Goal: Information Seeking & Learning: Check status

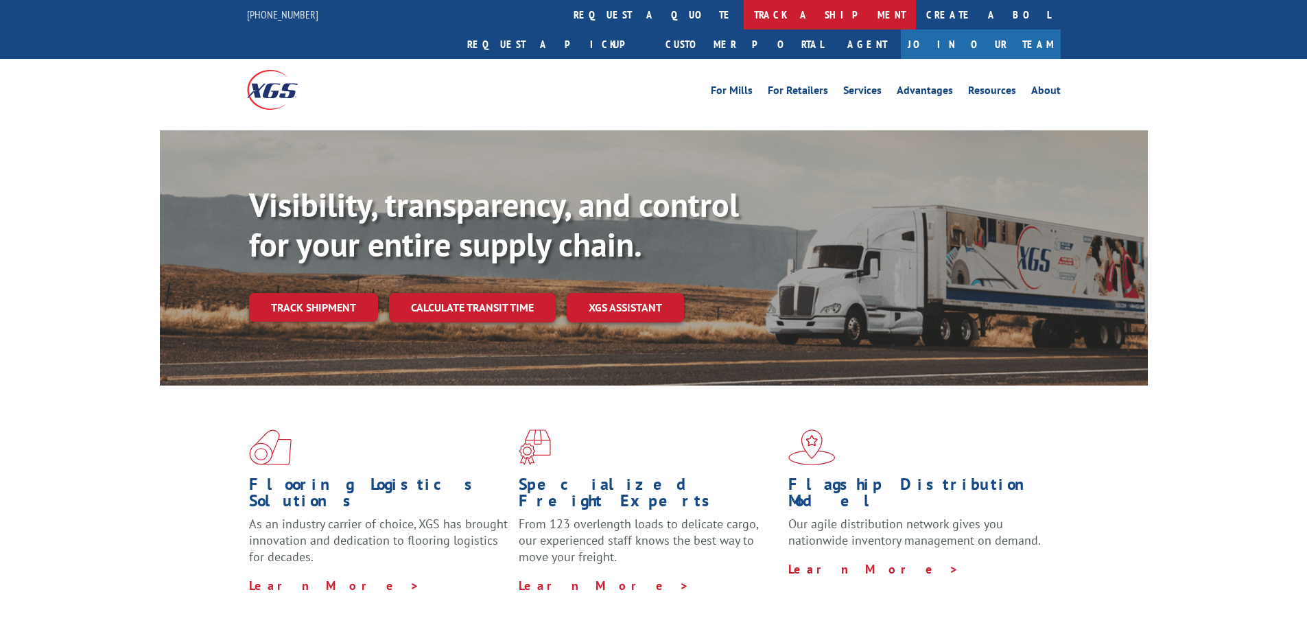
click at [744, 16] on link "track a shipment" at bounding box center [830, 14] width 172 height 29
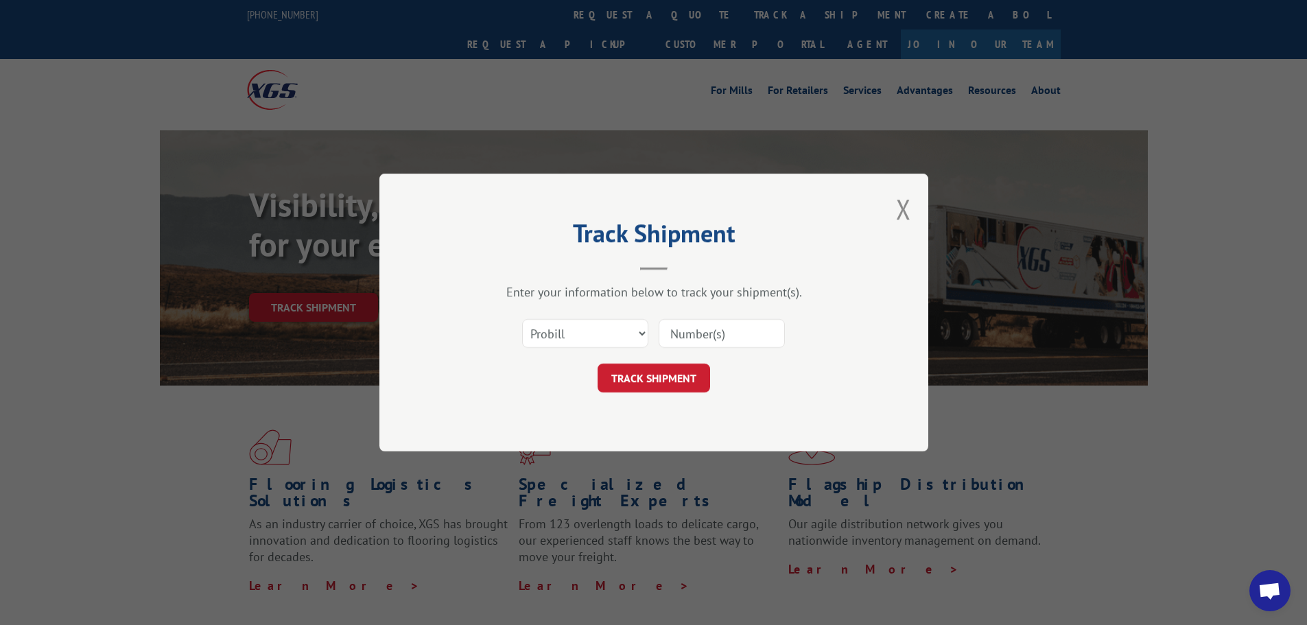
click at [707, 329] on input at bounding box center [722, 333] width 126 height 29
paste input "17637565"
type input "17637565"
click at [678, 377] on button "TRACK SHIPMENT" at bounding box center [654, 378] width 113 height 29
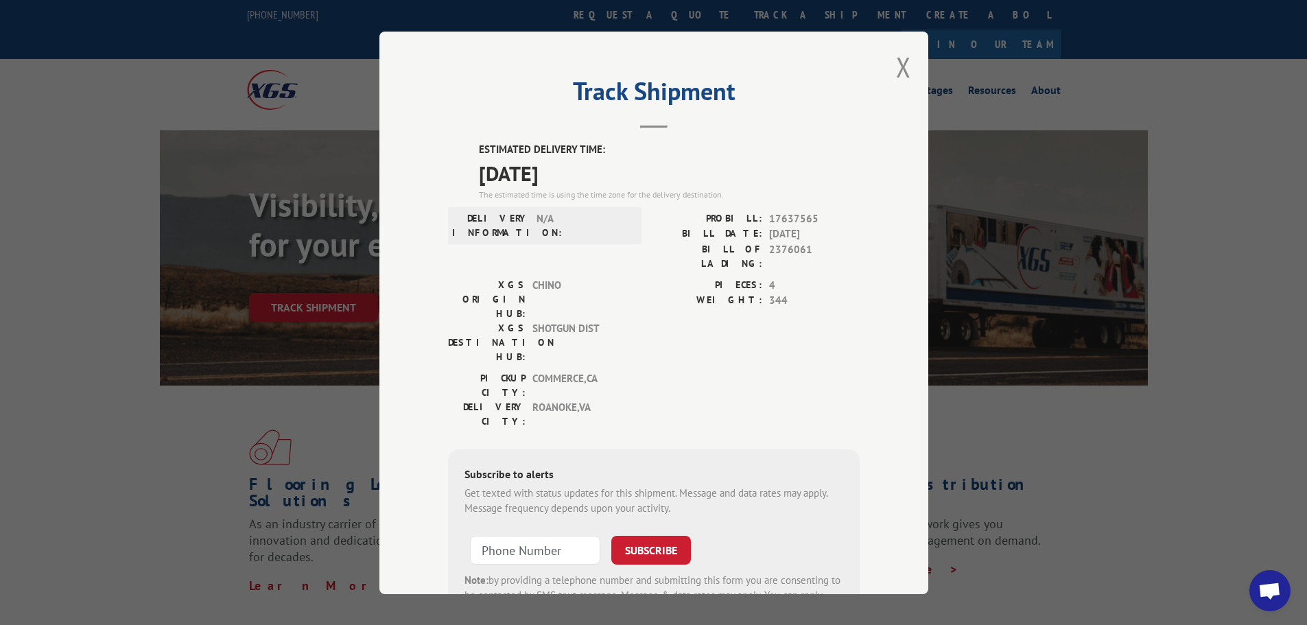
click at [1061, 126] on div "Track Shipment ESTIMATED DELIVERY TIME: [DATE] The estimated time is using the …" at bounding box center [653, 312] width 1307 height 625
click at [900, 55] on button "Close modal" at bounding box center [903, 67] width 15 height 36
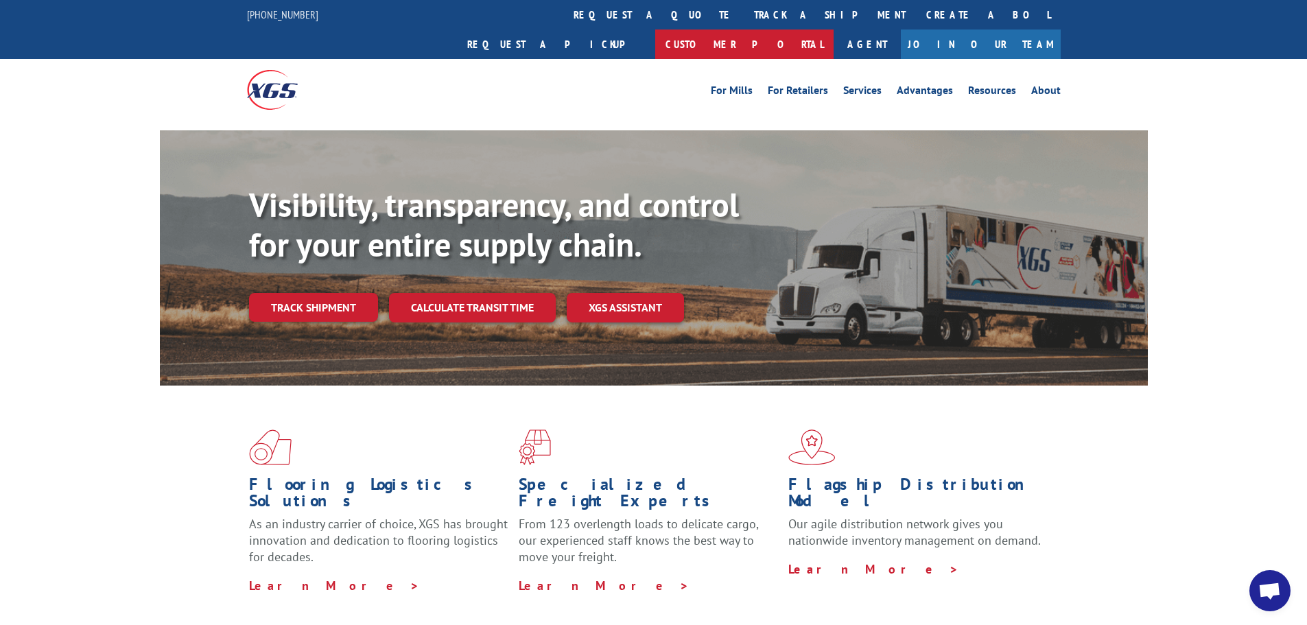
click at [834, 29] on link "Customer Portal" at bounding box center [744, 43] width 178 height 29
